Goal: Task Accomplishment & Management: Use online tool/utility

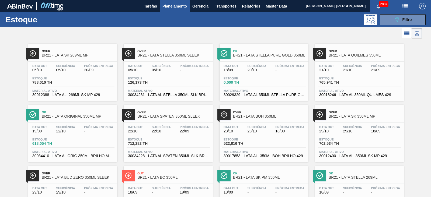
click at [95, 53] on div "Over BR21 - LATA SK 269ML MP" at bounding box center [78, 53] width 73 height 12
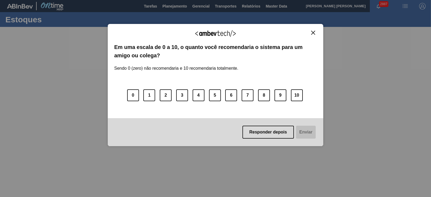
click at [314, 32] on img "Close" at bounding box center [313, 33] width 4 height 4
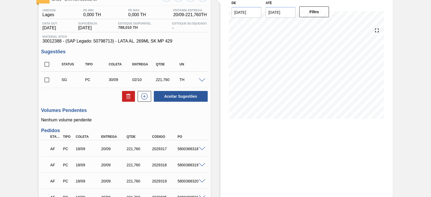
scroll to position [33, 0]
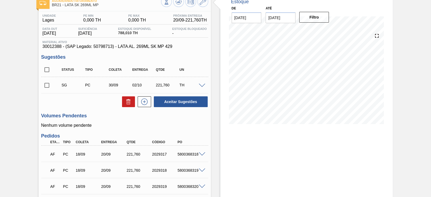
click at [47, 84] on input "checkbox" at bounding box center [46, 85] width 11 height 11
click at [125, 103] on icon at bounding box center [128, 102] width 6 height 6
checkbox input "false"
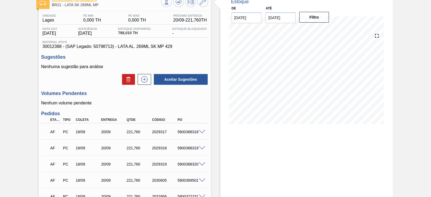
scroll to position [0, 0]
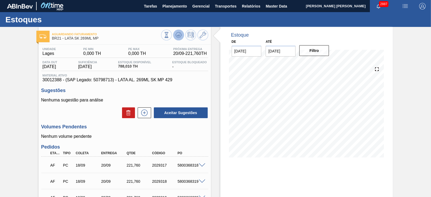
click at [179, 32] on button at bounding box center [178, 35] width 11 height 11
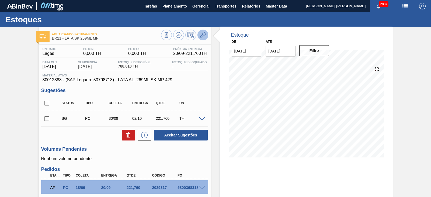
click at [205, 35] on icon at bounding box center [203, 35] width 6 height 6
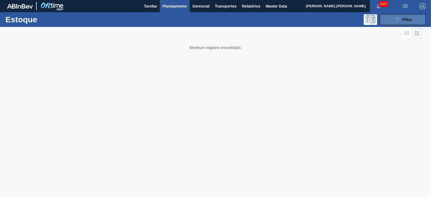
click at [398, 20] on icon "089F7B8B-B2A5-4AFE-B5C0-19BA573D28AC" at bounding box center [397, 19] width 6 height 6
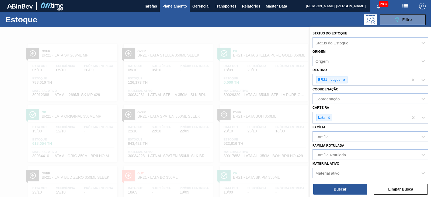
click at [348, 79] on div "BR21 - Lages" at bounding box center [361, 79] width 96 height 11
click at [345, 77] on div at bounding box center [344, 80] width 6 height 7
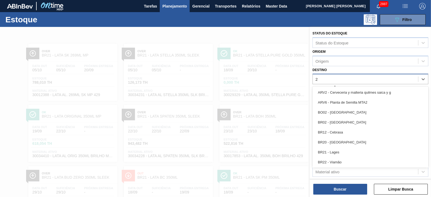
type input "22"
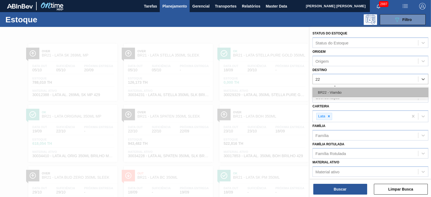
click at [333, 91] on div "BR22 - Viamão" at bounding box center [370, 93] width 116 height 10
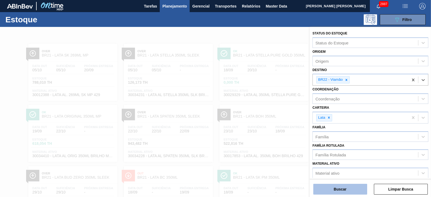
click at [346, 192] on button "Buscar" at bounding box center [340, 189] width 54 height 11
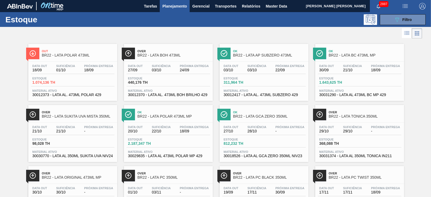
click at [348, 50] on span "Ok" at bounding box center [365, 51] width 73 height 3
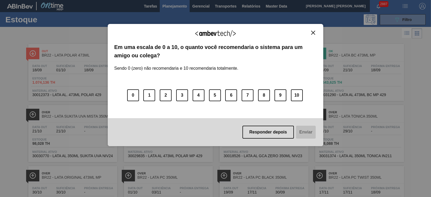
click at [314, 32] on img "Close" at bounding box center [313, 33] width 4 height 4
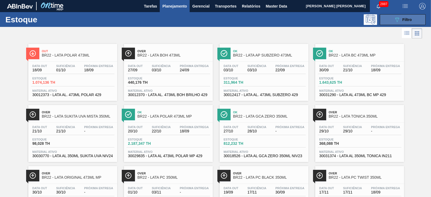
click at [399, 20] on icon "089F7B8B-B2A5-4AFE-B5C0-19BA573D28AC" at bounding box center [397, 19] width 6 height 6
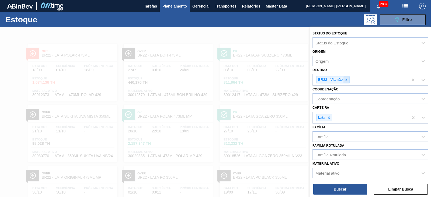
click at [345, 79] on icon at bounding box center [347, 80] width 4 height 4
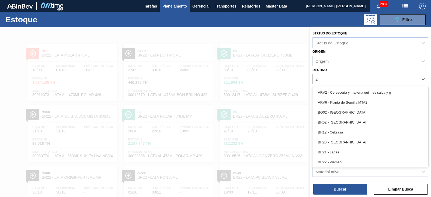
type input "24"
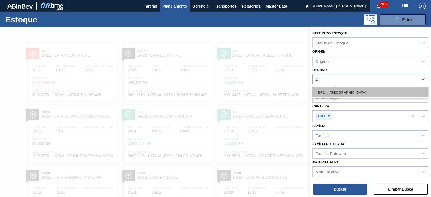
click at [339, 89] on div "BR24 - Ponta Grossa" at bounding box center [370, 93] width 116 height 10
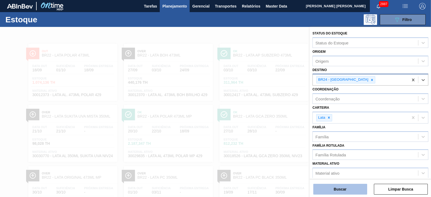
click at [338, 190] on button "Buscar" at bounding box center [340, 189] width 54 height 11
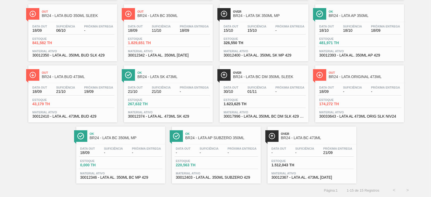
scroll to position [102, 0]
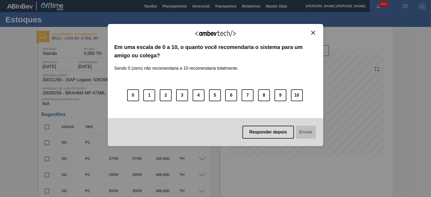
click at [314, 33] on img "Close" at bounding box center [313, 33] width 4 height 4
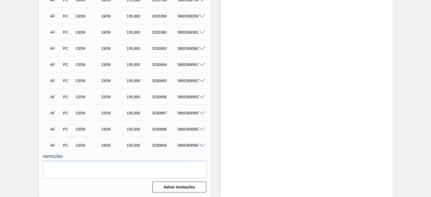
scroll to position [325, 0]
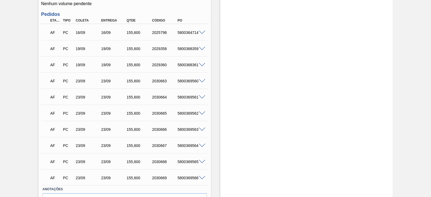
click at [203, 32] on span at bounding box center [202, 33] width 6 height 4
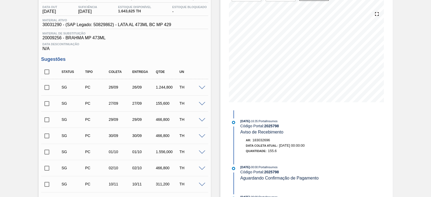
scroll to position [22, 0]
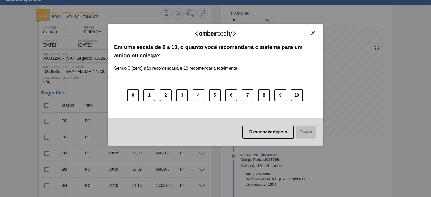
click at [315, 27] on div "Agradecemos seu feedback! Em uma escala de 0 a 10, o quanto você recomendaria o…" at bounding box center [216, 85] width 216 height 122
click at [312, 32] on img "Close" at bounding box center [313, 33] width 4 height 4
click at [314, 33] on img "Close" at bounding box center [313, 33] width 4 height 4
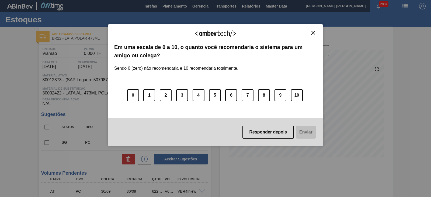
click at [312, 34] on img "Close" at bounding box center [313, 33] width 4 height 4
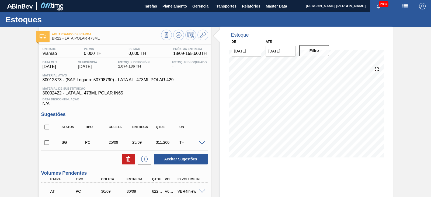
click at [47, 141] on input "checkbox" at bounding box center [46, 142] width 11 height 11
click at [128, 159] on icon at bounding box center [128, 159] width 6 height 6
checkbox input "false"
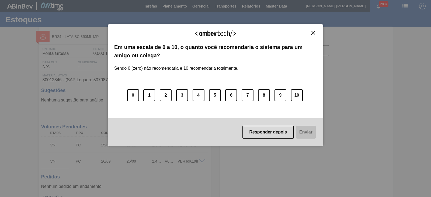
click at [314, 30] on div "Agradecemos seu feedback! Em uma escala de 0 a 10, o quanto você recomendaria o…" at bounding box center [216, 85] width 216 height 122
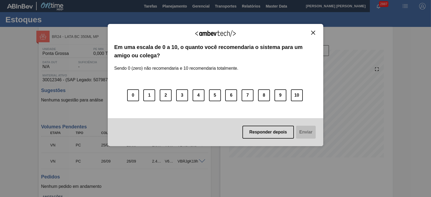
click at [313, 32] on img "Close" at bounding box center [313, 33] width 4 height 4
click at [311, 32] on button "Close" at bounding box center [313, 32] width 7 height 5
click at [315, 33] on img "Close" at bounding box center [313, 33] width 4 height 4
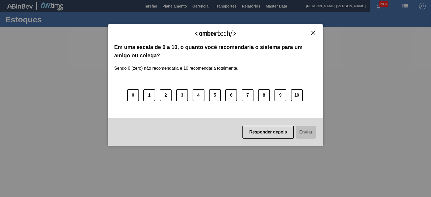
click at [313, 33] on img "Close" at bounding box center [313, 33] width 4 height 4
click at [311, 32] on img "Close" at bounding box center [313, 33] width 4 height 4
